Goal: Task Accomplishment & Management: Manage account settings

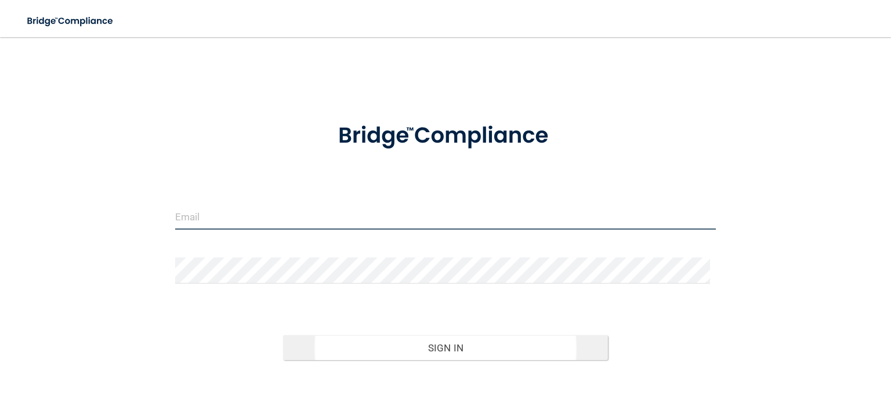
type input "[EMAIL_ADDRESS][DOMAIN_NAME]"
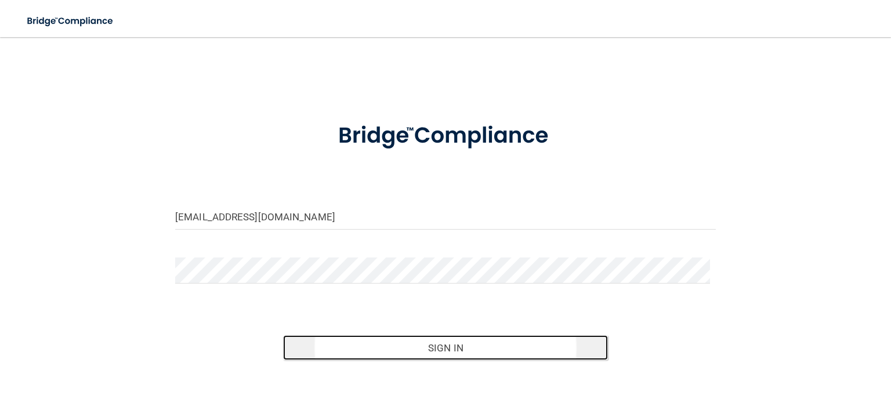
click at [448, 346] on button "Sign In" at bounding box center [445, 348] width 324 height 26
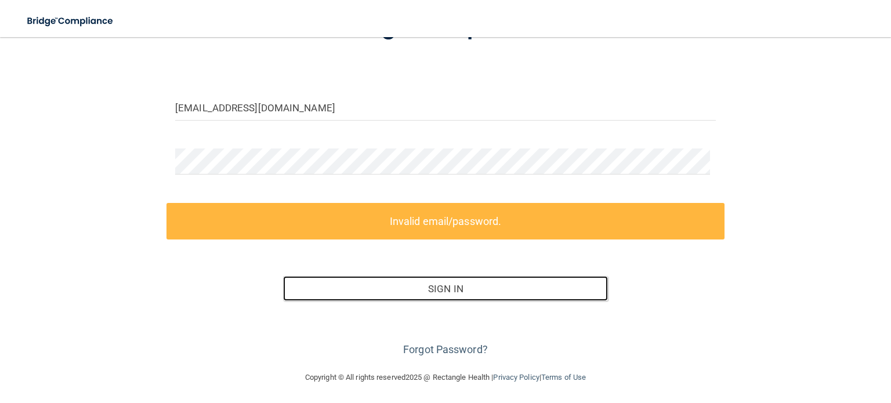
scroll to position [110, 0]
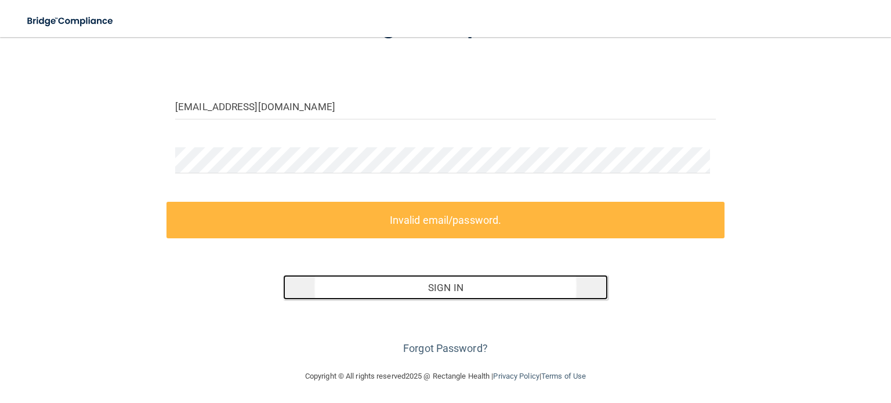
click at [444, 286] on button "Sign In" at bounding box center [445, 288] width 324 height 26
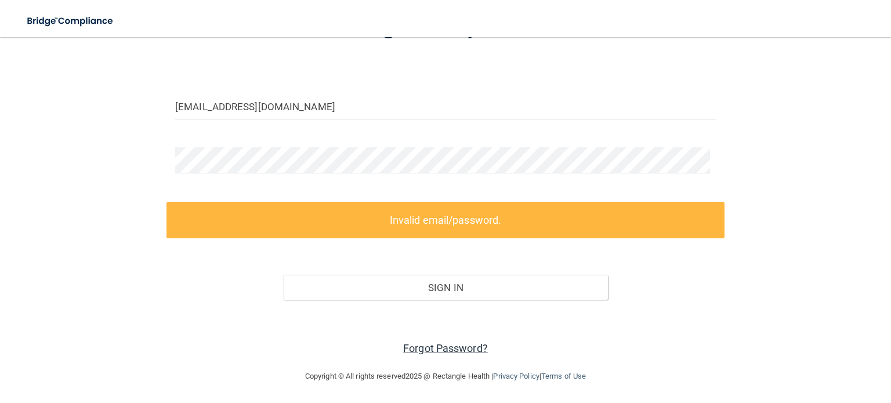
click at [443, 346] on link "Forgot Password?" at bounding box center [445, 348] width 85 height 12
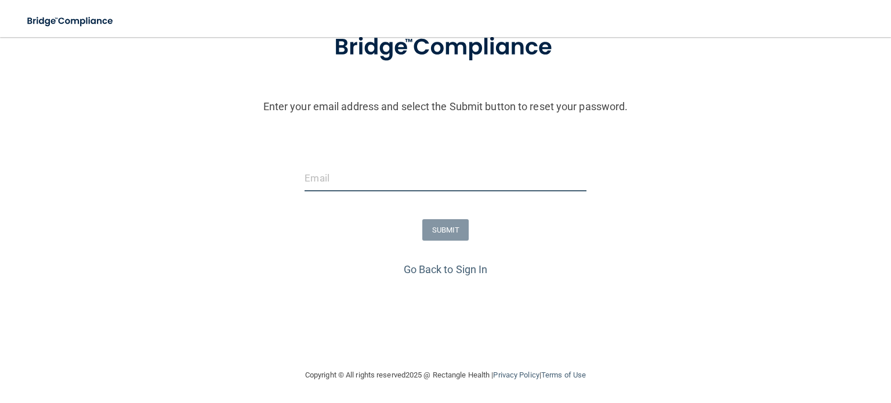
click at [325, 172] on input "email" at bounding box center [445, 178] width 281 height 26
type input "[EMAIL_ADDRESS][DOMAIN_NAME]"
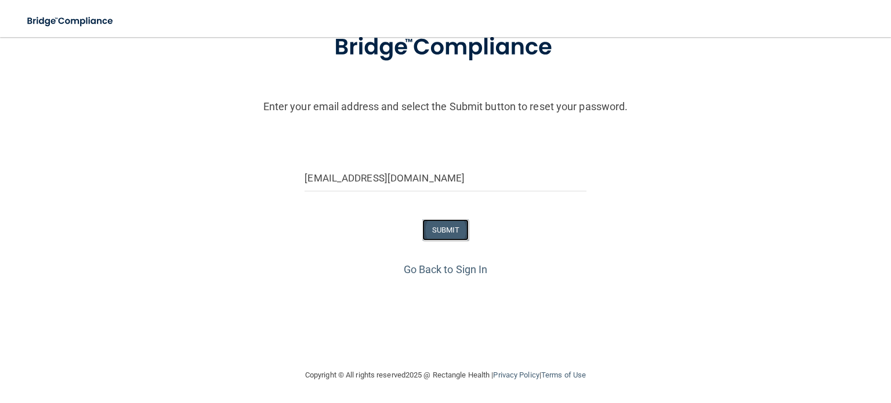
click at [443, 227] on button "SUBMIT" at bounding box center [445, 229] width 47 height 21
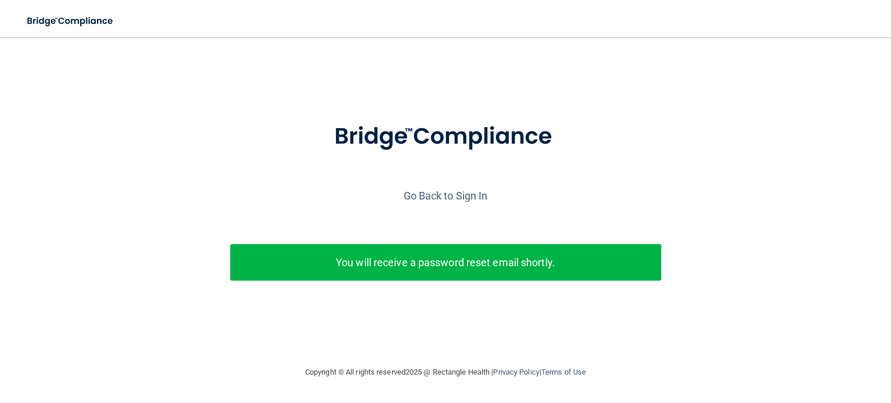
click at [439, 266] on p "You will receive a password reset email shortly." at bounding box center [446, 262] width 414 height 19
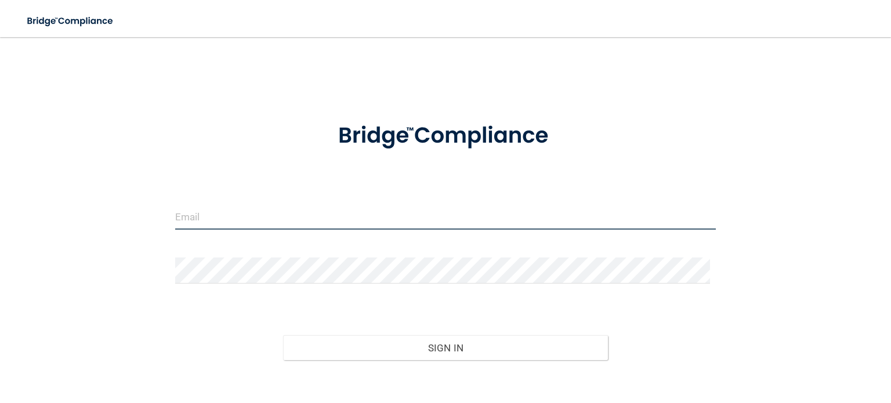
type input "[EMAIL_ADDRESS][DOMAIN_NAME]"
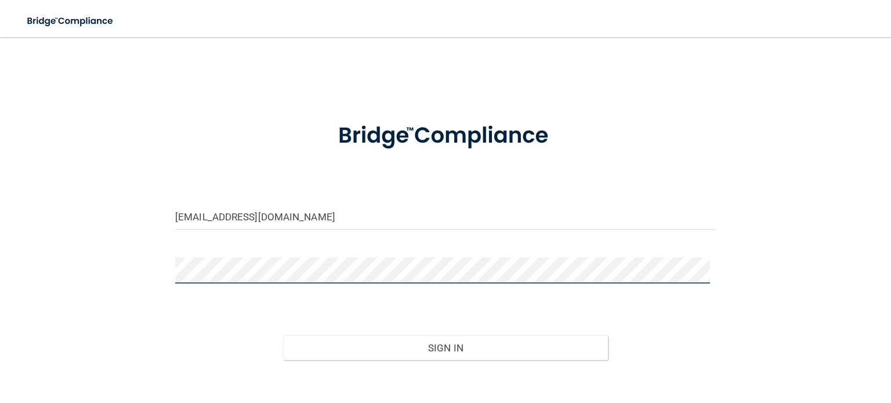
click at [154, 267] on div "tswann@internalmedicinetusc.com Invalid email/password. You don't have permissi…" at bounding box center [445, 234] width 845 height 370
click at [283, 335] on button "Sign In" at bounding box center [445, 348] width 324 height 26
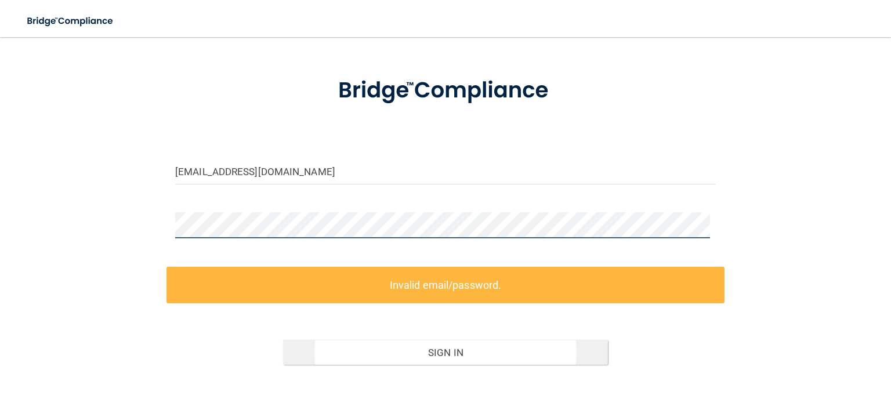
scroll to position [110, 0]
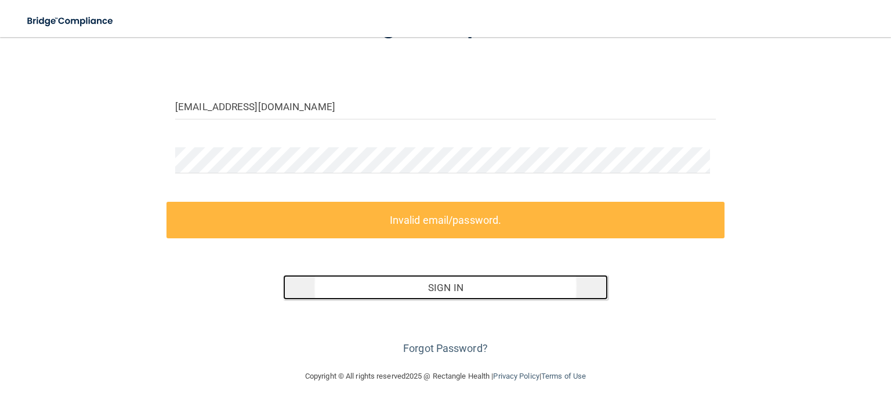
click at [439, 284] on button "Sign In" at bounding box center [445, 288] width 324 height 26
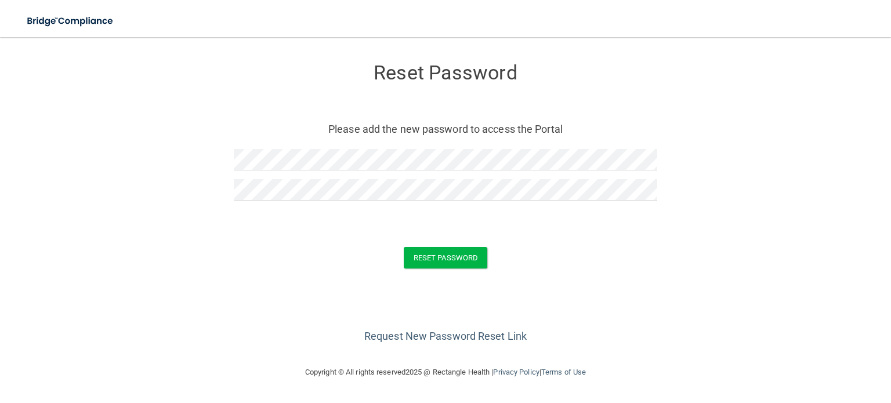
click at [536, 258] on div "Reset Password" at bounding box center [446, 257] width 862 height 21
click at [445, 254] on button "Reset Password" at bounding box center [446, 257] width 84 height 21
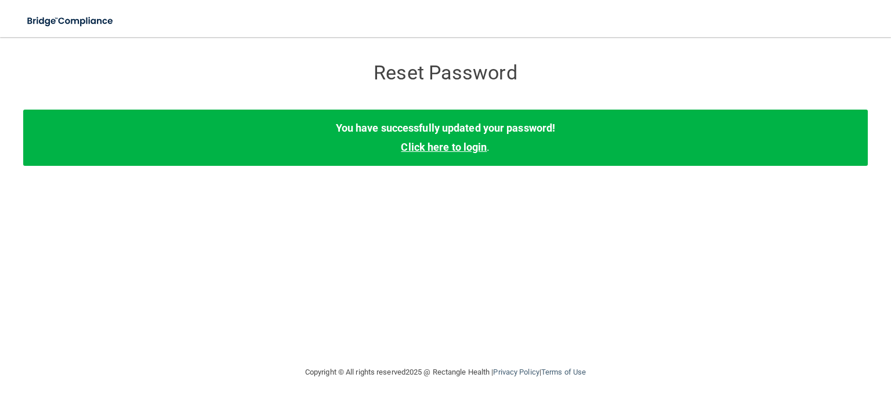
click at [439, 146] on link "Click here to login" at bounding box center [444, 147] width 86 height 12
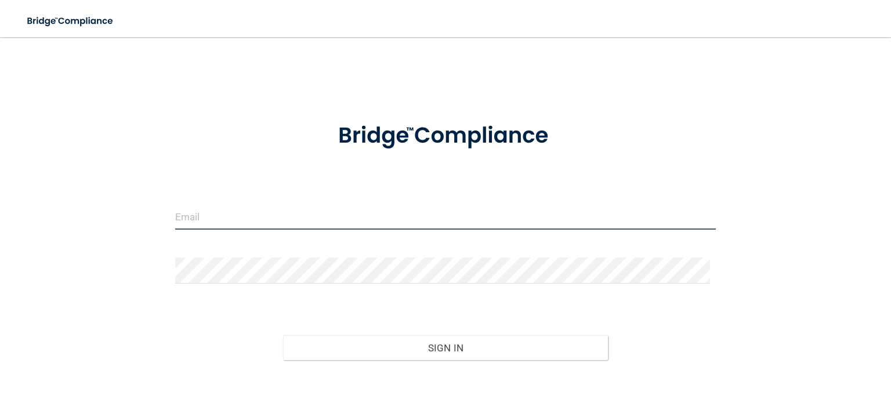
type input "[EMAIL_ADDRESS][DOMAIN_NAME]"
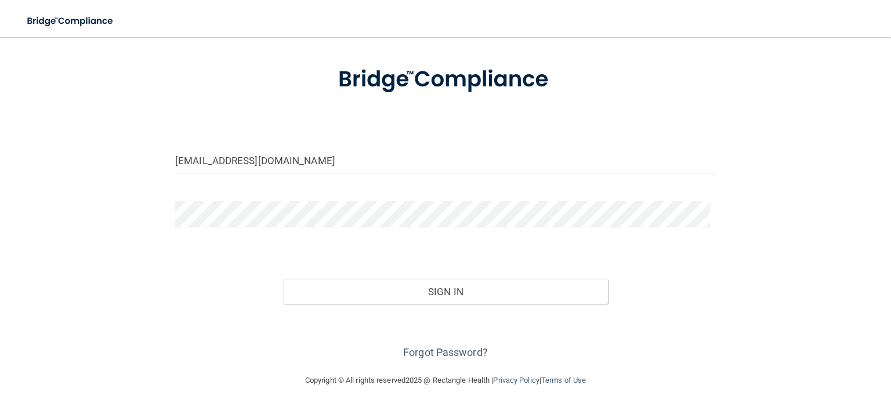
scroll to position [60, 0]
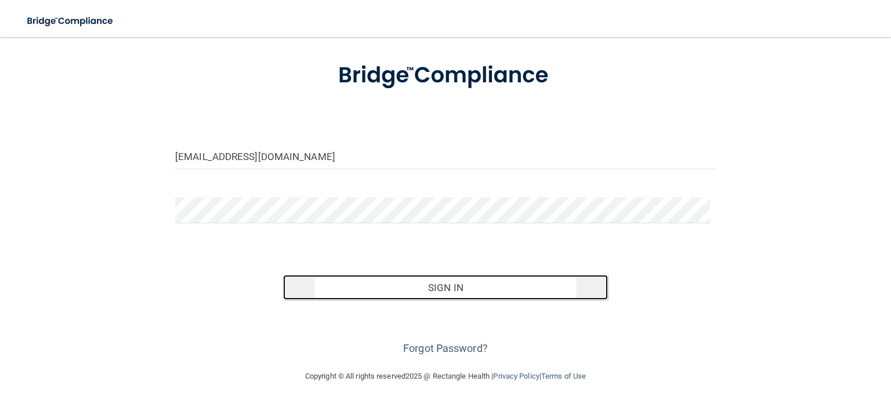
click at [429, 289] on button "Sign In" at bounding box center [445, 288] width 324 height 26
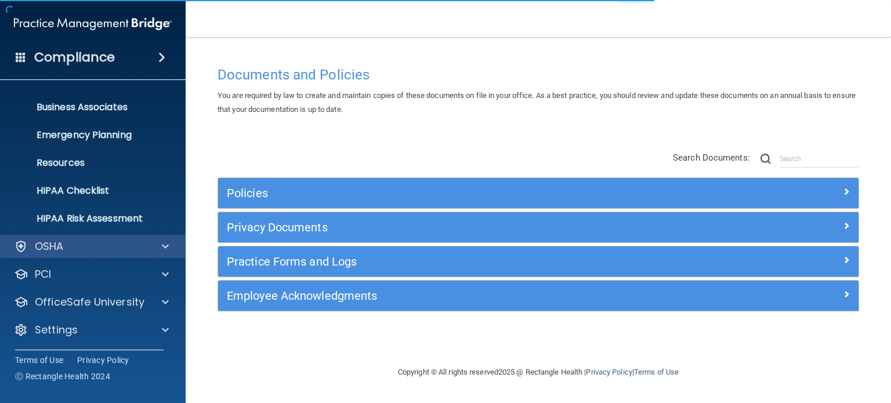
scroll to position [78, 0]
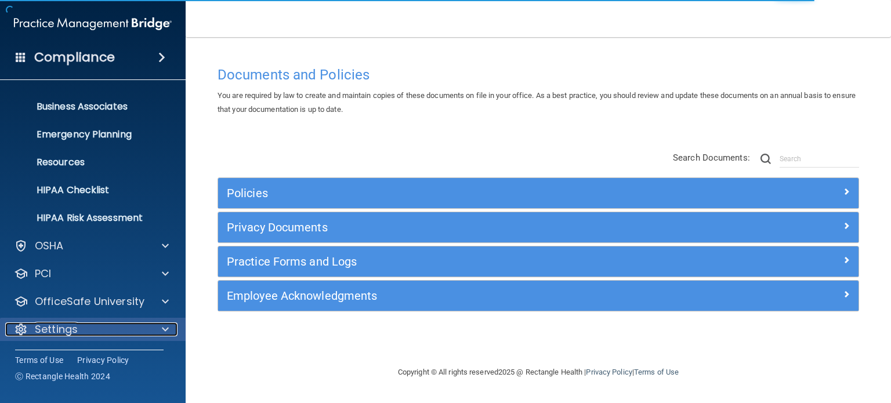
click at [163, 325] on span at bounding box center [165, 330] width 7 height 14
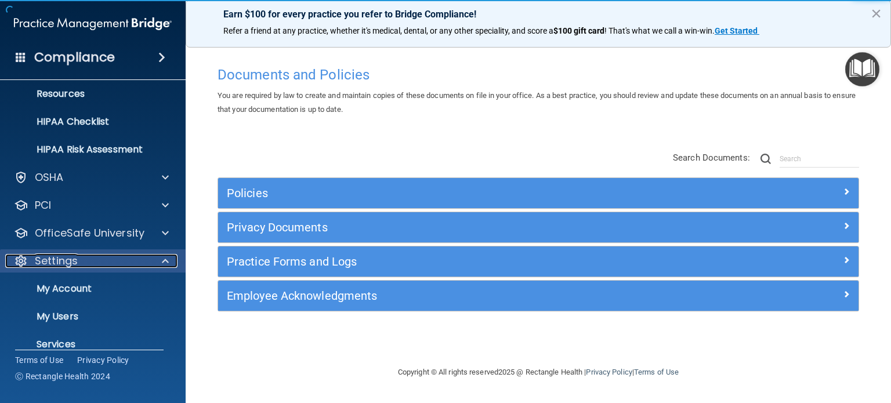
scroll to position [189, 0]
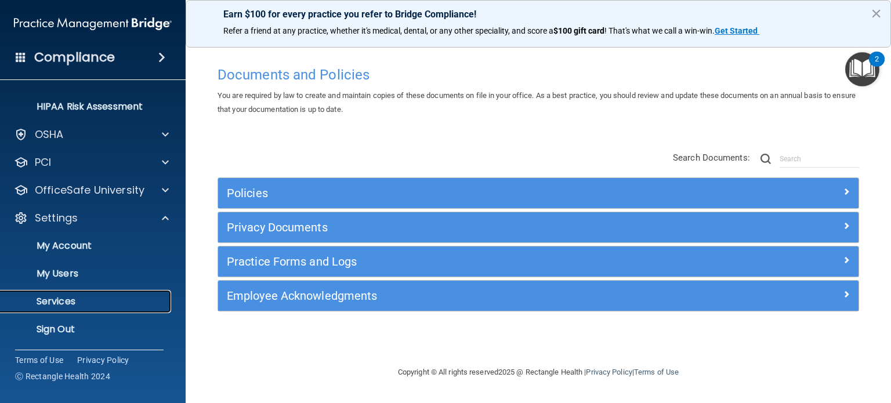
click at [70, 302] on p "Services" at bounding box center [87, 302] width 158 height 12
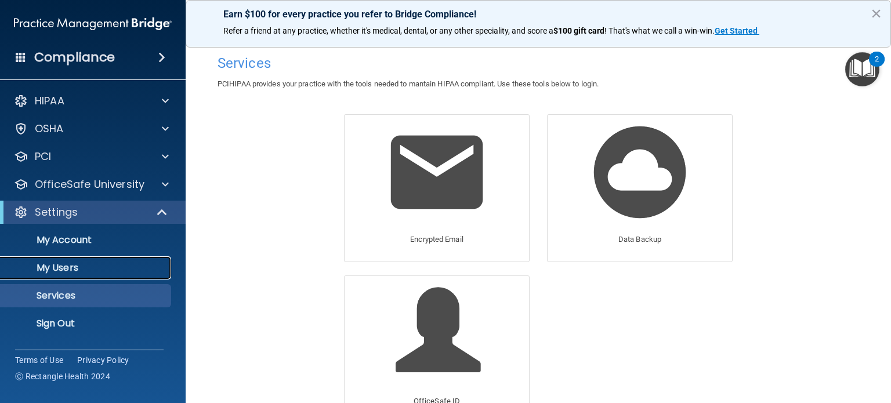
click at [74, 266] on p "My Users" at bounding box center [87, 268] width 158 height 12
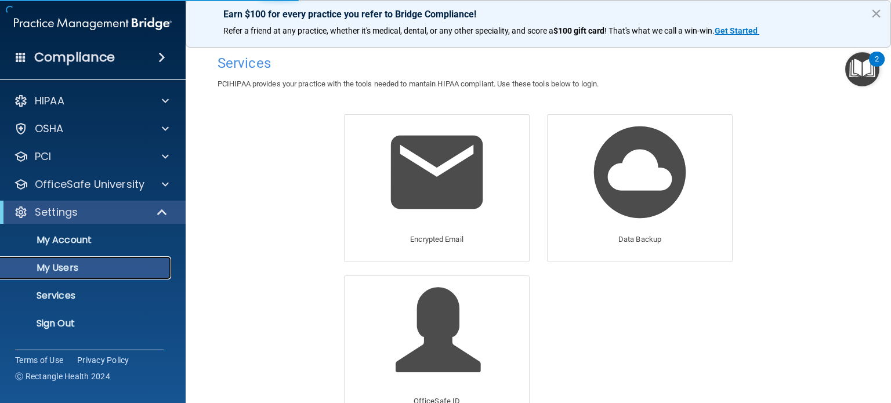
select select "20"
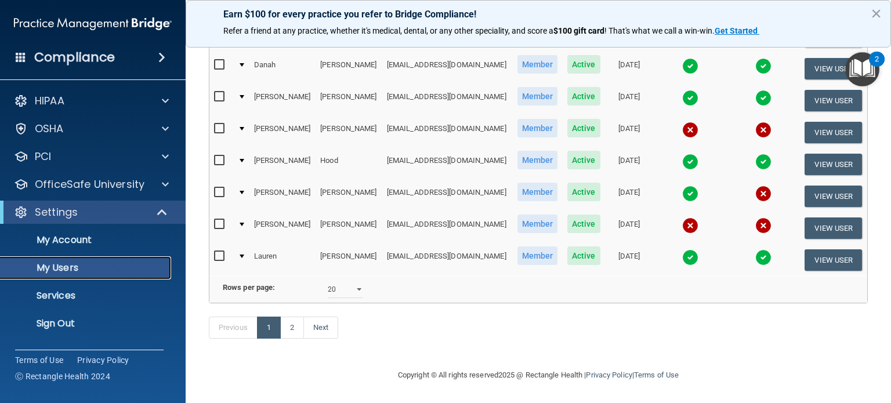
scroll to position [563, 0]
click at [292, 329] on link "2" at bounding box center [292, 328] width 24 height 22
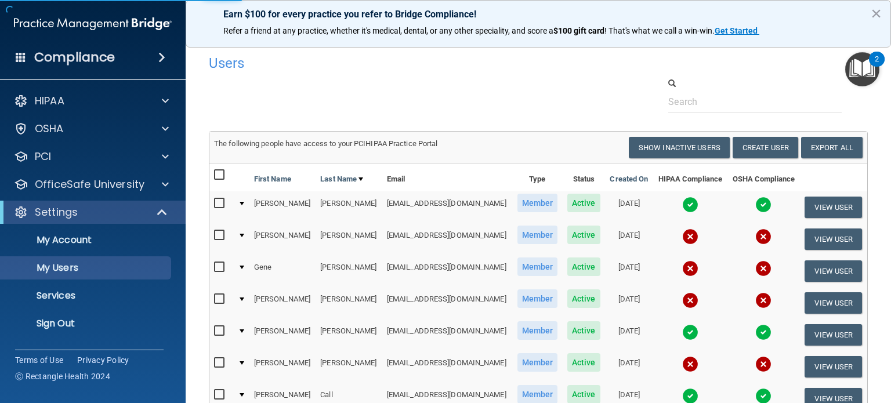
select select "20"
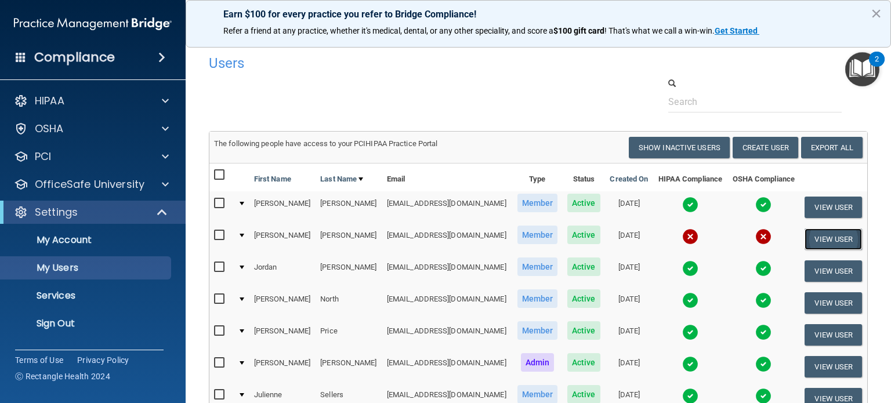
click at [832, 236] on button "View User" at bounding box center [833, 239] width 57 height 21
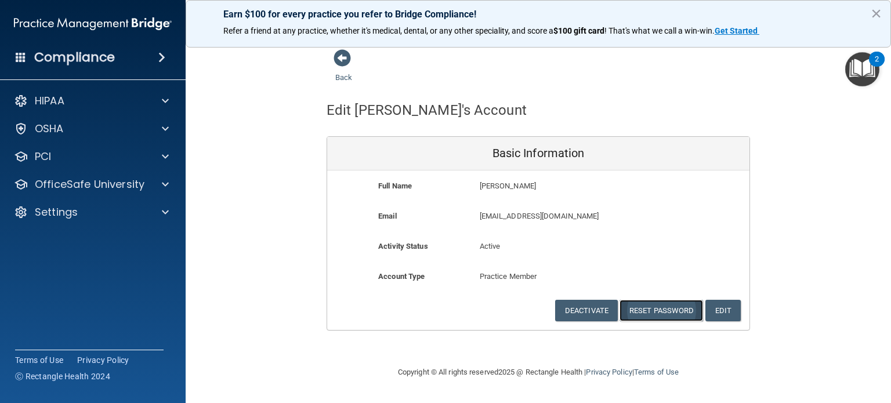
click at [643, 307] on button "Reset Password" at bounding box center [662, 310] width 84 height 21
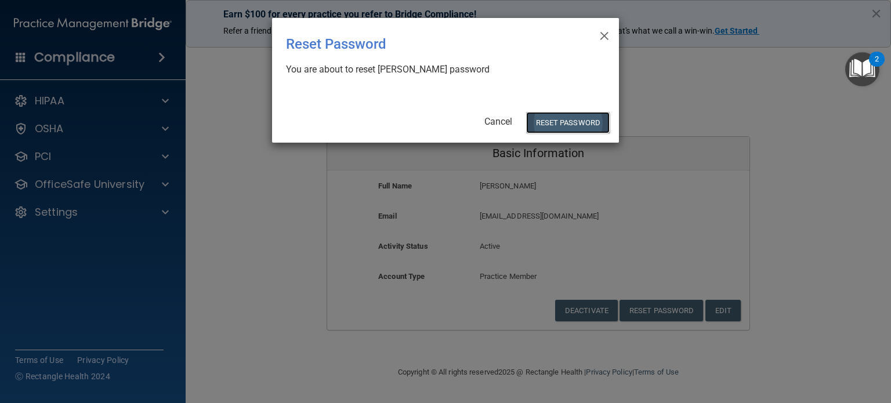
click at [581, 117] on button "Reset Password" at bounding box center [568, 122] width 84 height 21
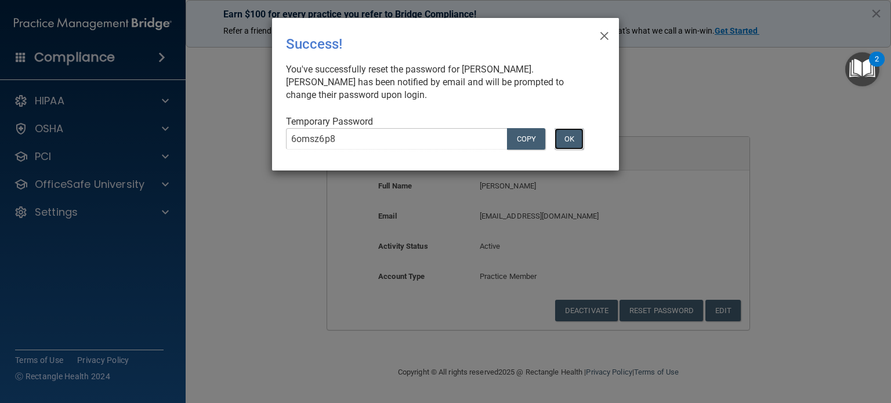
click at [571, 136] on button "OK" at bounding box center [569, 138] width 29 height 21
